Goal: Information Seeking & Learning: Learn about a topic

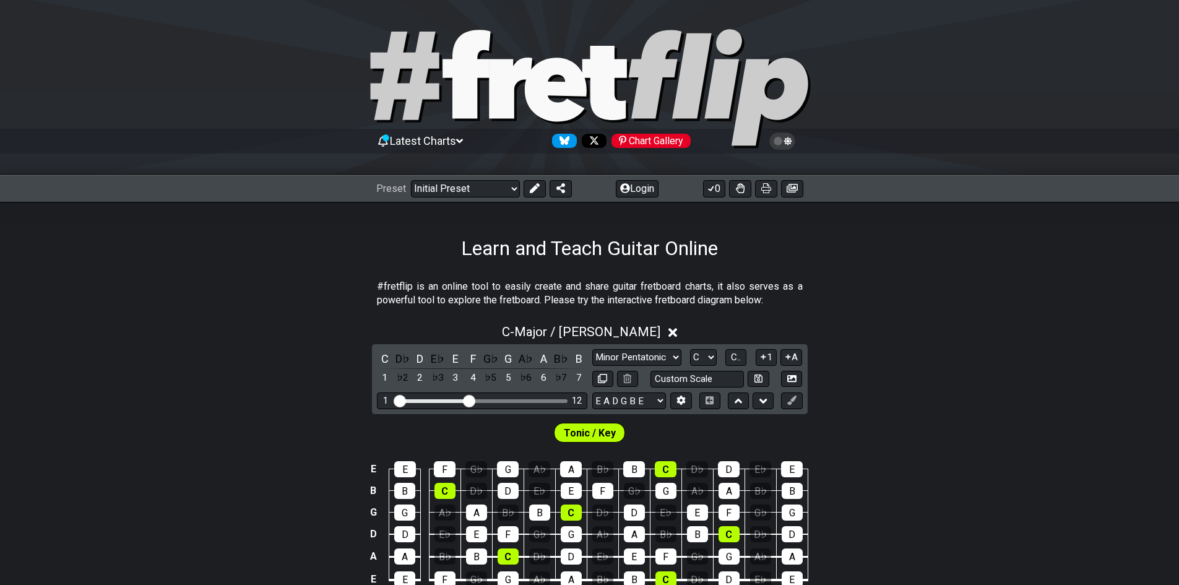
select select "Major / [PERSON_NAME]"
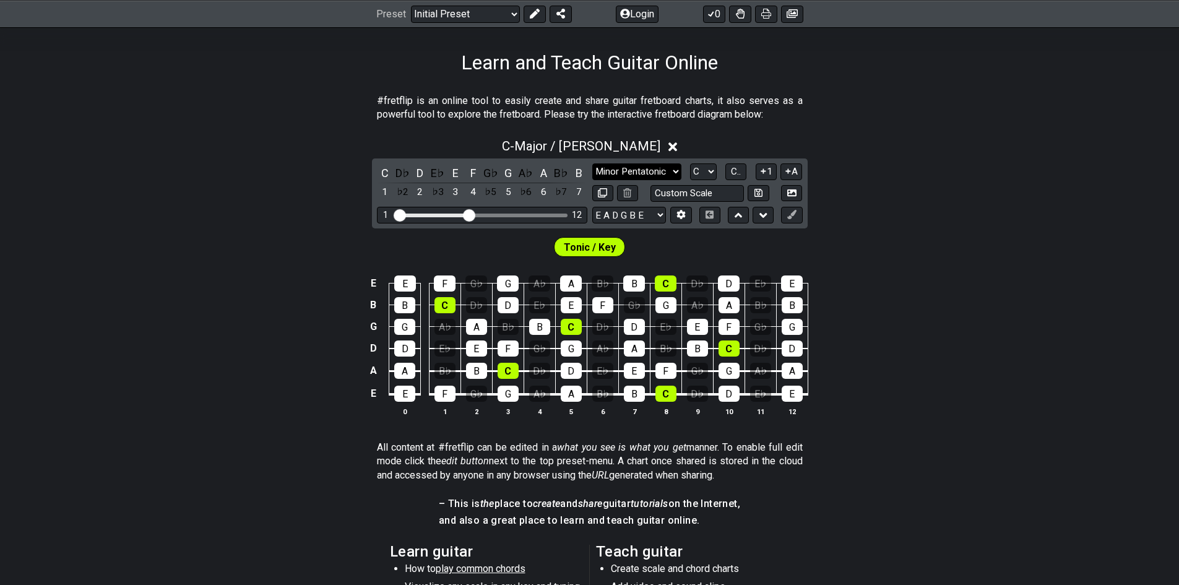
click at [646, 171] on select "Minor Pentatonic Click to edit Minor Pentatonic Major Pentatonic Minor Blues Ma…" at bounding box center [636, 171] width 89 height 17
drag, startPoint x: 659, startPoint y: 171, endPoint x: 685, endPoint y: 172, distance: 26.6
click at [659, 171] on select "Minor Pentatonic Click to edit Minor Pentatonic Major Pentatonic Minor Blues Ma…" at bounding box center [636, 171] width 89 height 17
click at [700, 171] on select "A♭ A A♯ B♭ B C C♯ D♭ D D♯ E♭ E F F♯ G♭ G G♯" at bounding box center [703, 171] width 27 height 17
select select "G"
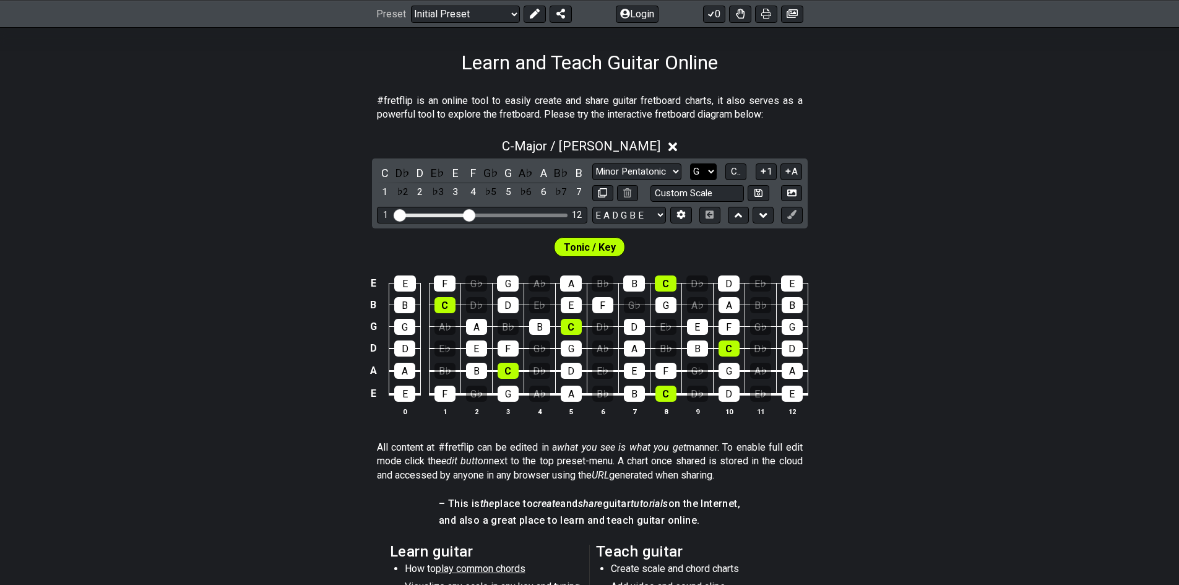
click at [690, 163] on select "A♭ A A♯ B♭ B C C♯ D♭ D D♯ E♭ E F F♯ G♭ G G♯" at bounding box center [703, 171] width 27 height 17
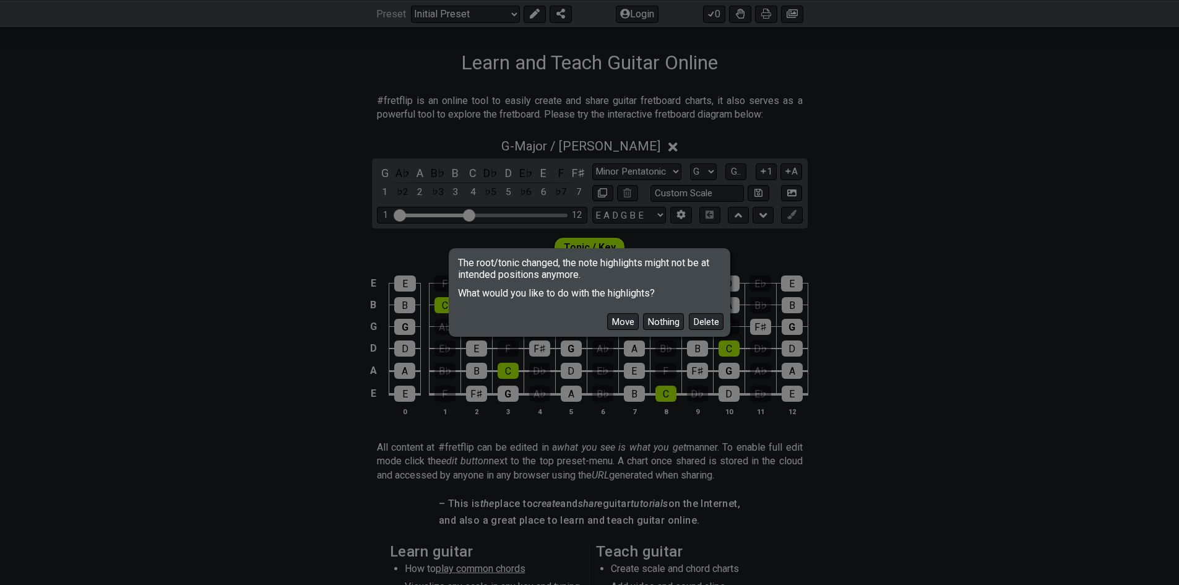
click at [619, 321] on button "Move" at bounding box center [623, 321] width 32 height 17
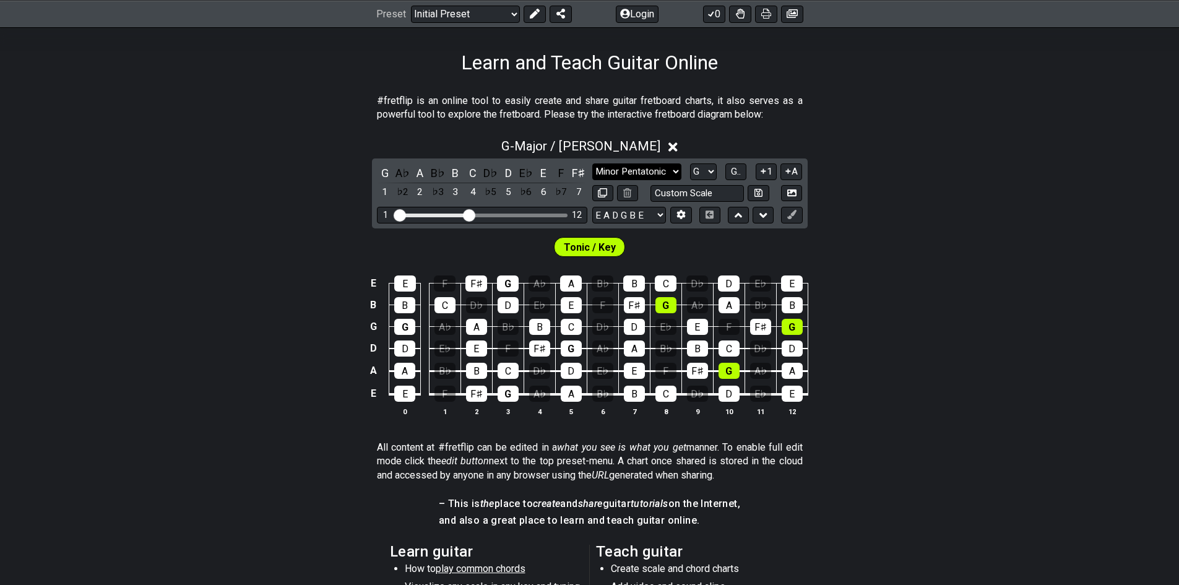
click at [620, 170] on select "Minor Pentatonic Click to edit Minor Pentatonic Major Pentatonic Minor Blues Ma…" at bounding box center [636, 171] width 89 height 17
click at [456, 17] on select "Welcome to #fretflip! Initial Preset Custom Preset Minor Pentatonic Major Penta…" at bounding box center [465, 13] width 109 height 17
click at [649, 167] on select "Minor Pentatonic Click to edit Minor Pentatonic Major Pentatonic Minor Blues Ma…" at bounding box center [636, 171] width 89 height 17
drag, startPoint x: 319, startPoint y: 193, endPoint x: 343, endPoint y: 130, distance: 67.6
click at [318, 193] on div "G - Major / Ionian G A♭ A B♭ B C D♭ D E♭ E F F♯ 1 ♭2 2 ♭3 3 4 ♭5 5 ♭6 6 ♭7 7 Mi…" at bounding box center [589, 282] width 1179 height 302
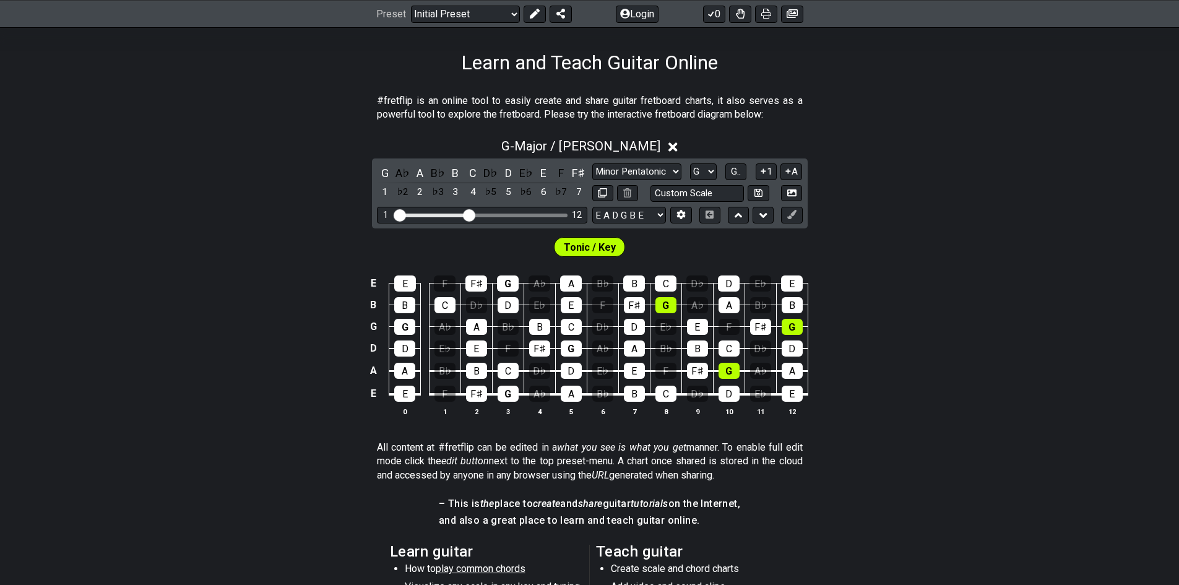
click at [453, 24] on div "Preset Welcome to #fretflip! Initial Preset Custom Preset Minor Pentatonic Majo…" at bounding box center [589, 13] width 1179 height 27
click at [451, 22] on select "Welcome to #fretflip! Initial Preset Custom Preset Minor Pentatonic Major Penta…" at bounding box center [465, 13] width 109 height 17
click at [411, 5] on select "Welcome to #fretflip! Initial Preset Custom Preset Minor Pentatonic Major Penta…" at bounding box center [465, 13] width 109 height 17
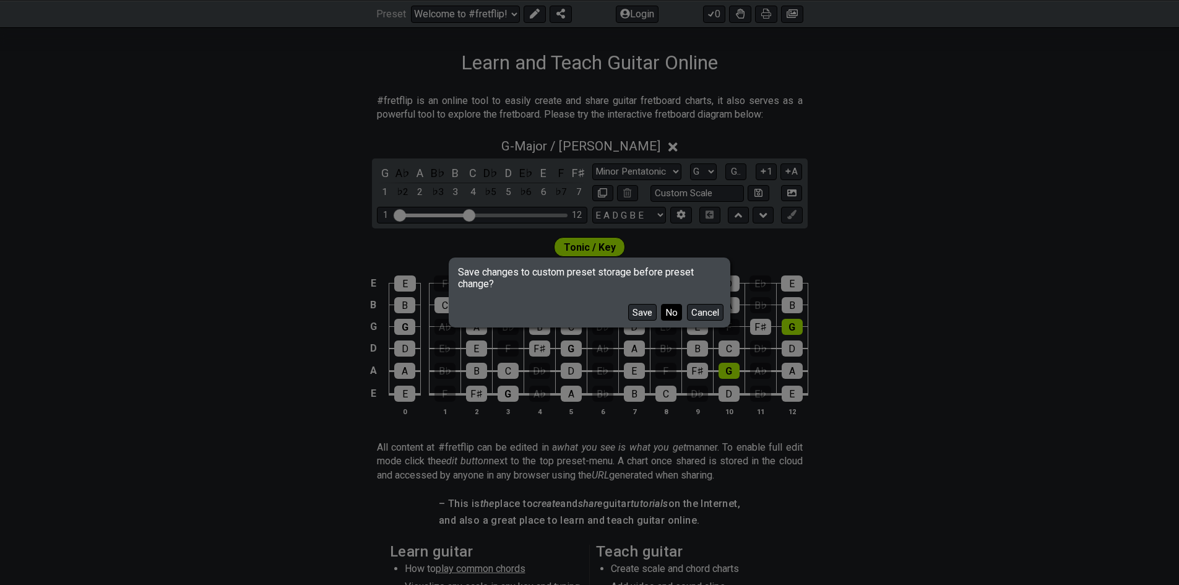
click at [667, 309] on button "No" at bounding box center [671, 312] width 21 height 17
select select "/major-triad-arpeggios"
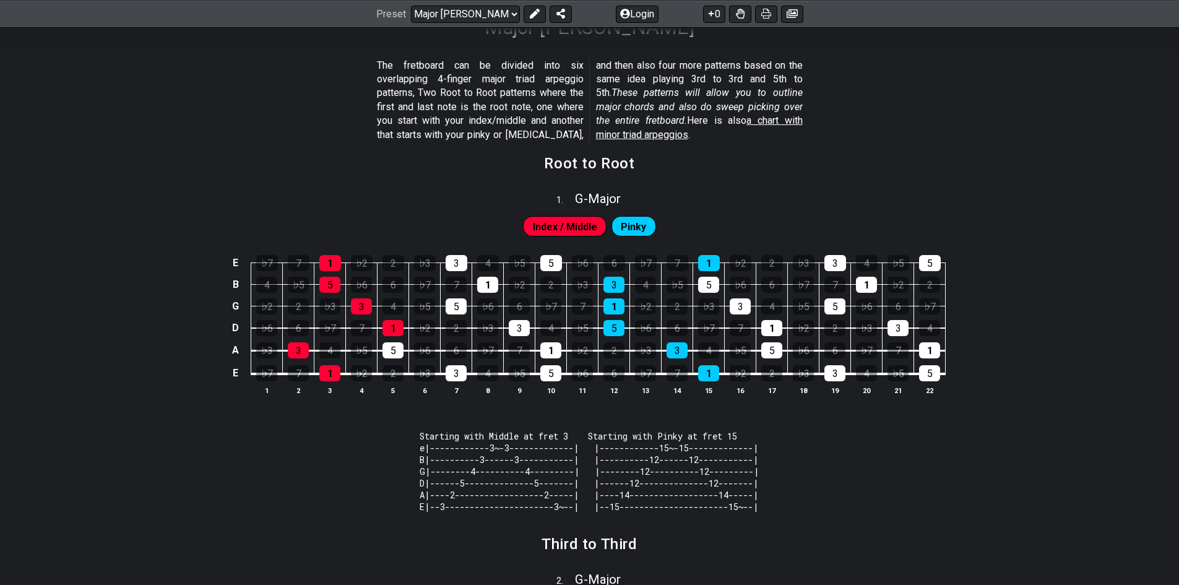
scroll to position [186, 0]
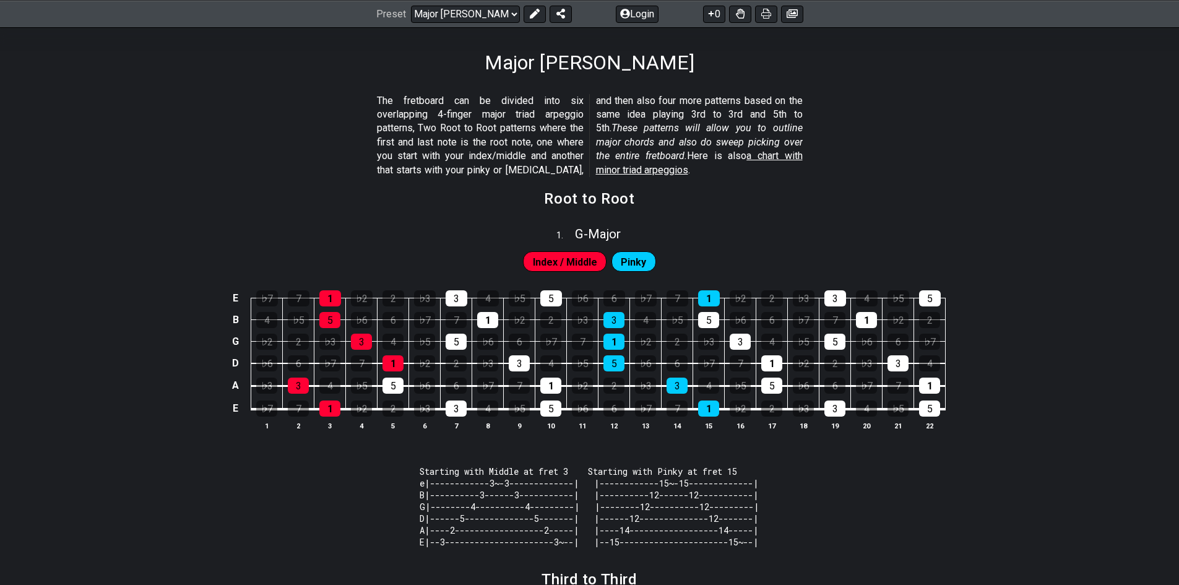
click at [612, 224] on div "G - Major" at bounding box center [598, 230] width 46 height 22
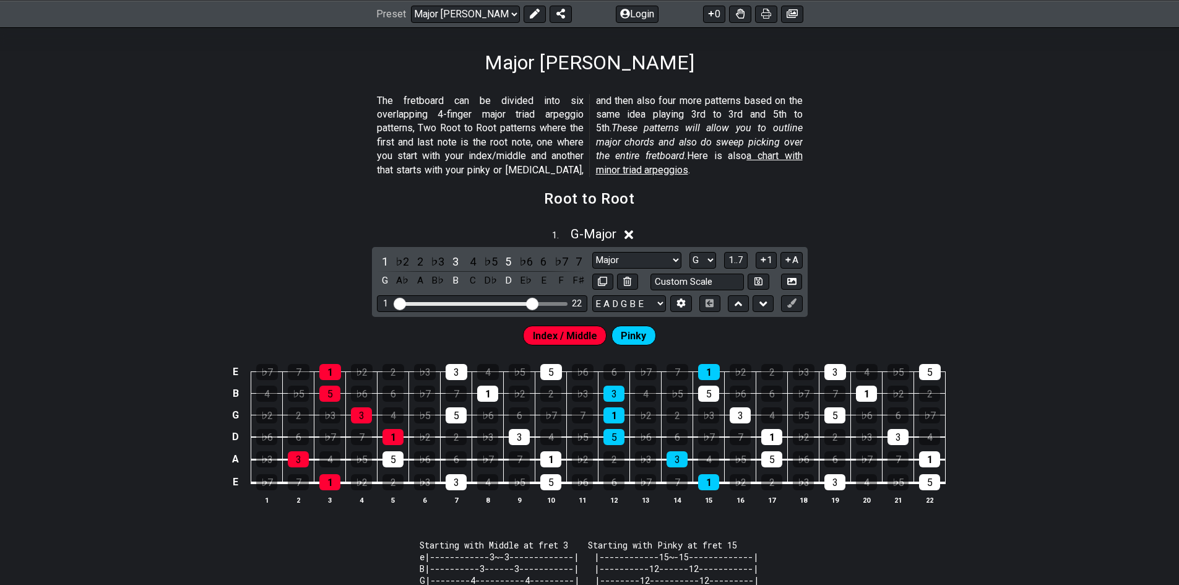
click at [719, 258] on div "Major Root Minor Pentatonic Major Pentatonic Minor Blues Major Blues Major / [P…" at bounding box center [697, 260] width 210 height 17
click at [713, 258] on select "A♭ A A♯ B♭ B C C♯ D♭ D D♯ E♭ E F F♯ G♭ G G♯" at bounding box center [703, 260] width 27 height 17
select select "C"
click at [690, 252] on select "A♭ A A♯ B♭ B C C♯ D♭ D D♯ E♭ E F F♯ G♭ G G♯" at bounding box center [703, 260] width 27 height 17
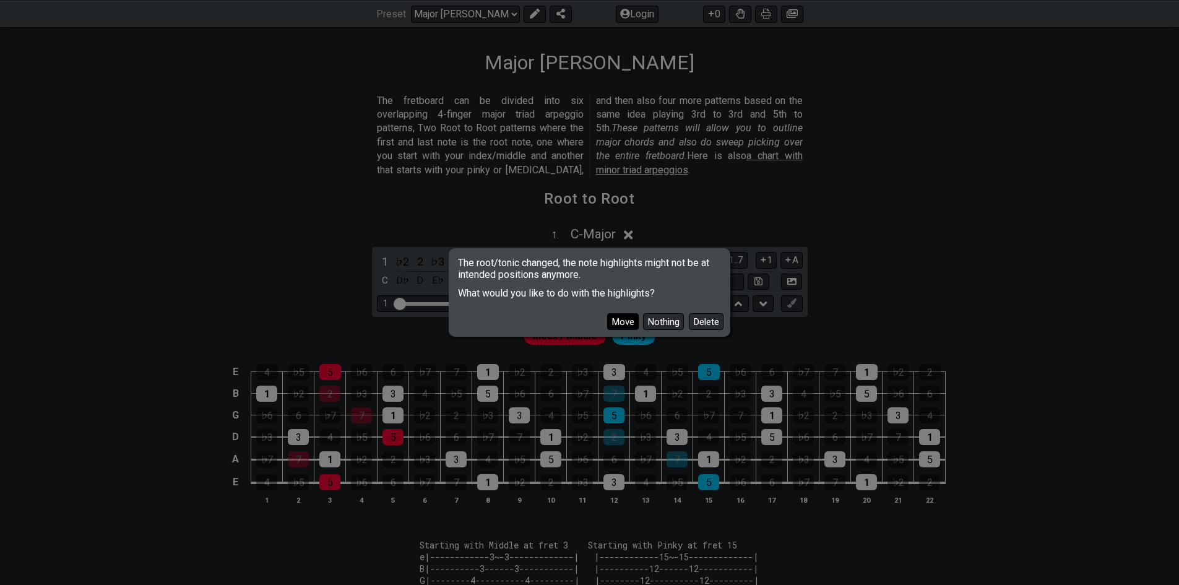
click at [633, 321] on button "Move" at bounding box center [623, 321] width 32 height 17
